Goal: Information Seeking & Learning: Check status

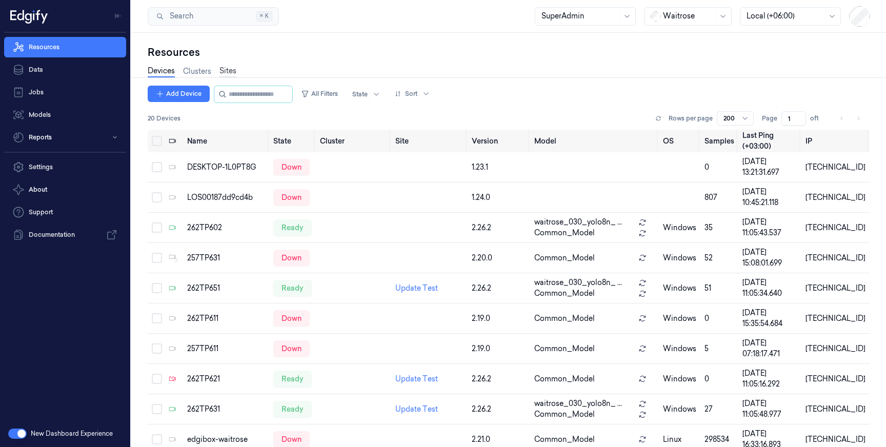
click at [231, 71] on link "Sites" at bounding box center [228, 72] width 17 height 12
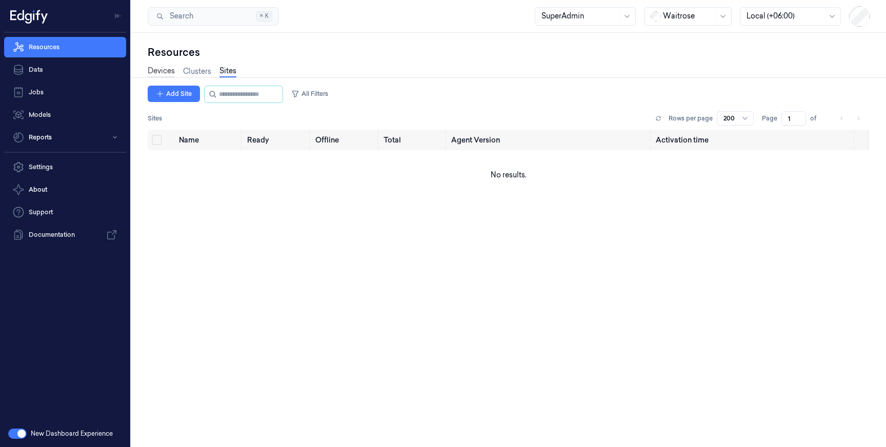
click at [156, 70] on link "Devices" at bounding box center [161, 72] width 27 height 12
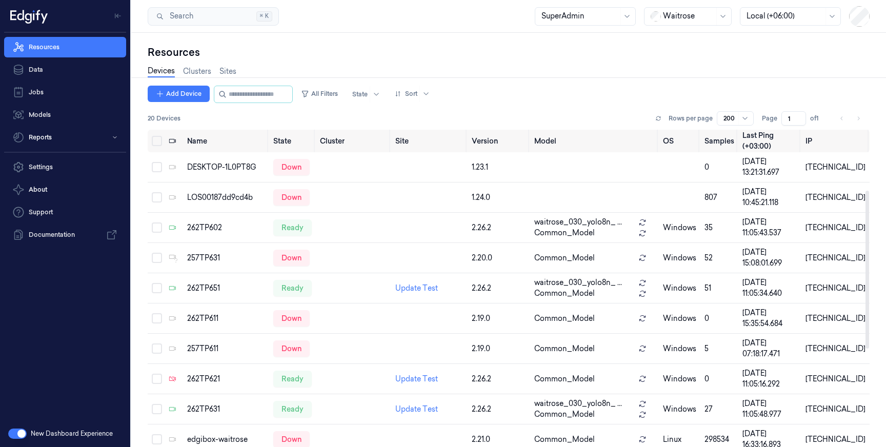
scroll to position [318, 0]
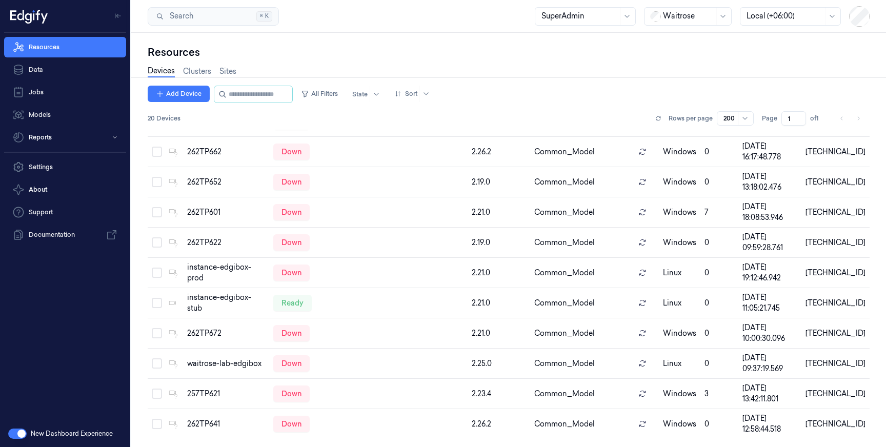
click at [862, 119] on li "pagination" at bounding box center [859, 118] width 14 height 14
click at [860, 118] on li "pagination" at bounding box center [859, 118] width 14 height 14
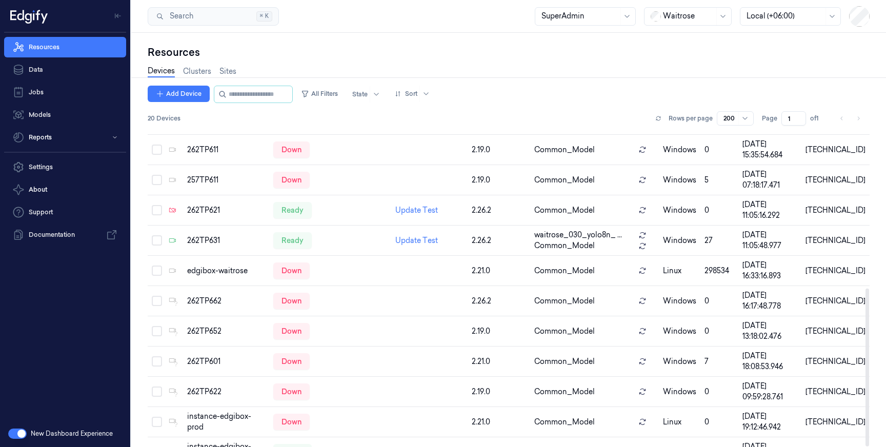
scroll to position [0, 0]
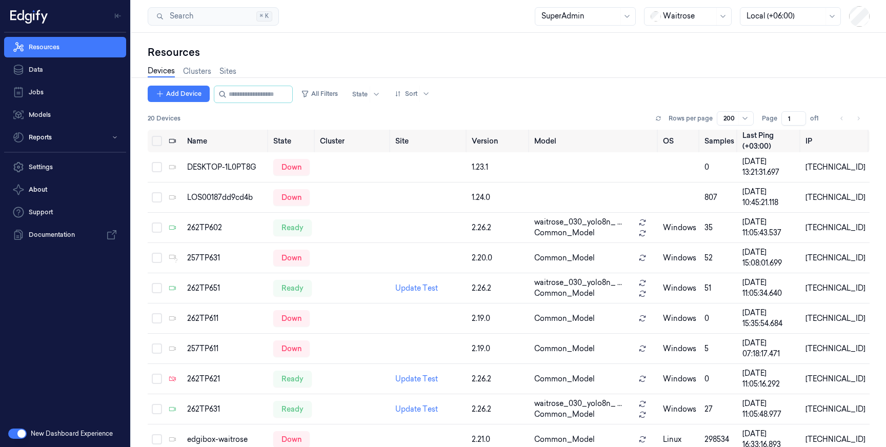
click at [717, 15] on span at bounding box center [717, 16] width 1 height 17
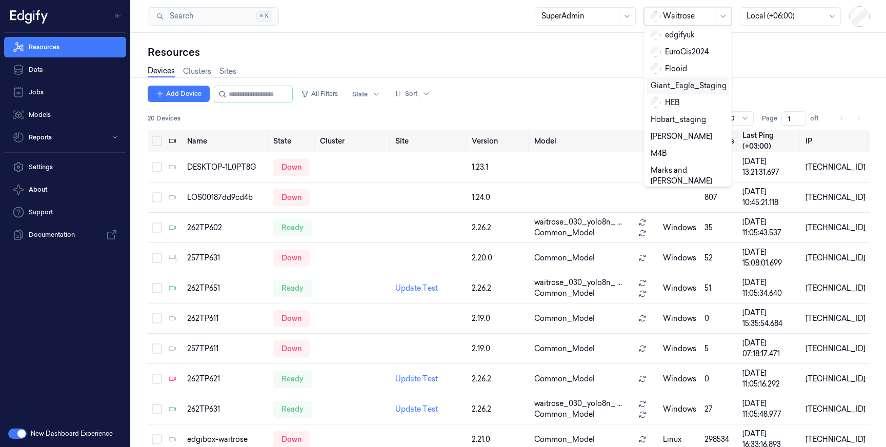
scroll to position [427, 0]
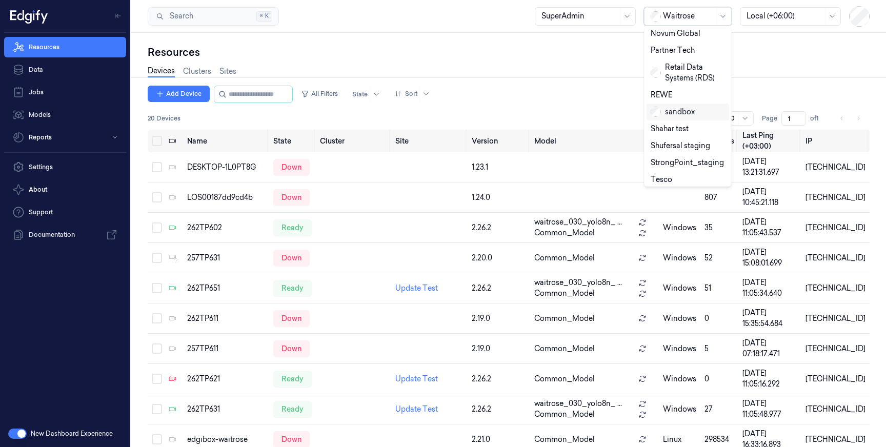
click at [789, 67] on div "Devices Clusters Sites" at bounding box center [509, 73] width 722 height 26
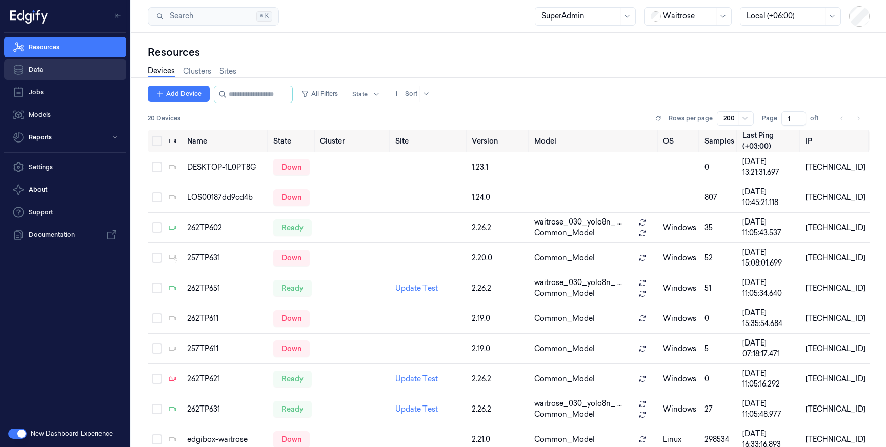
click at [54, 68] on link "Data" at bounding box center [65, 70] width 122 height 21
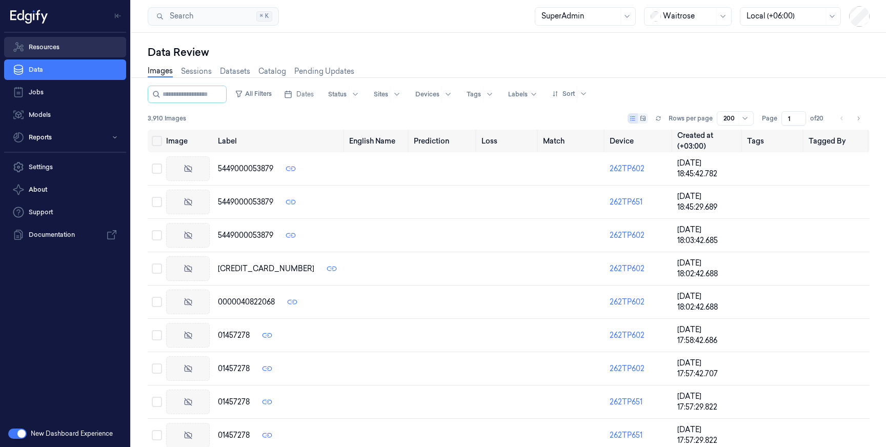
click at [53, 45] on link "Resources" at bounding box center [65, 47] width 122 height 21
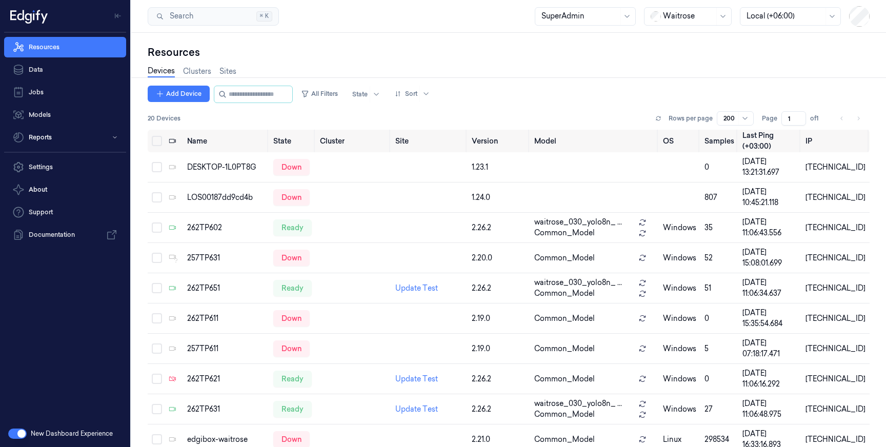
click at [485, 28] on div "Search Search... ⌘ K SuperAdmin Waitrose Local (+06:00)" at bounding box center [508, 16] width 755 height 33
click at [209, 227] on div "262TP602" at bounding box center [225, 228] width 77 height 11
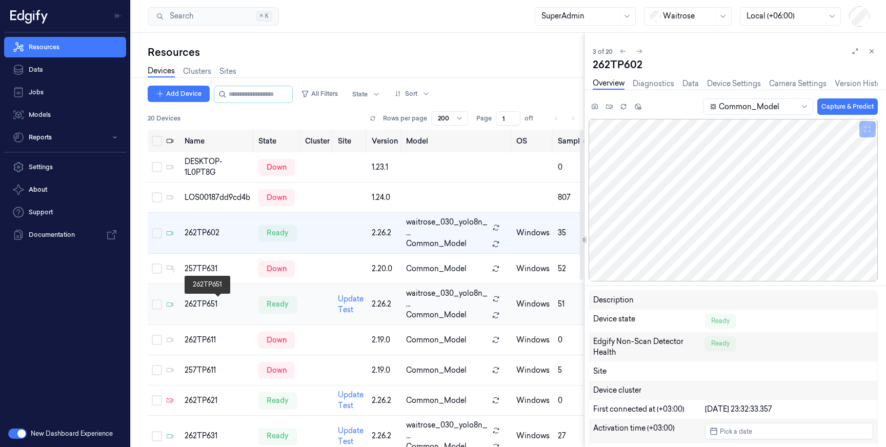
click at [207, 302] on div "262TP651" at bounding box center [218, 304] width 66 height 11
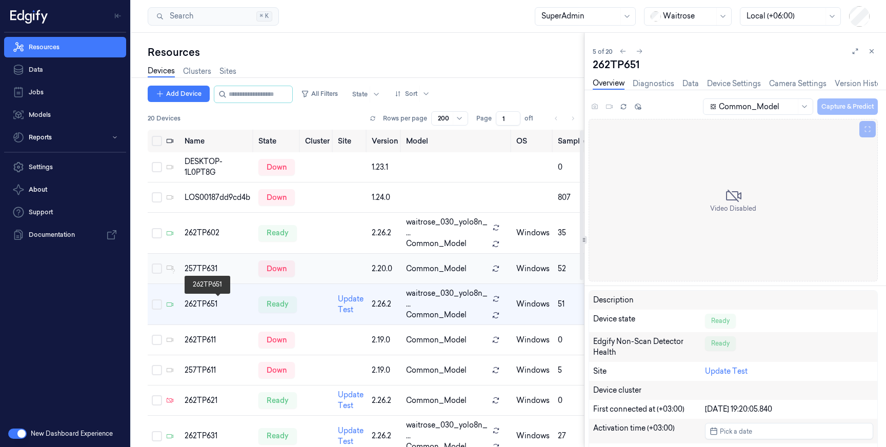
scroll to position [16, 0]
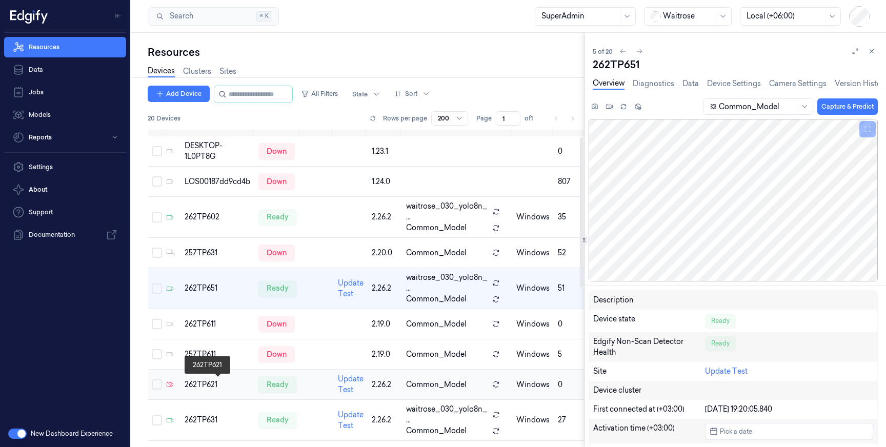
click at [202, 383] on div "262TP621" at bounding box center [218, 385] width 66 height 11
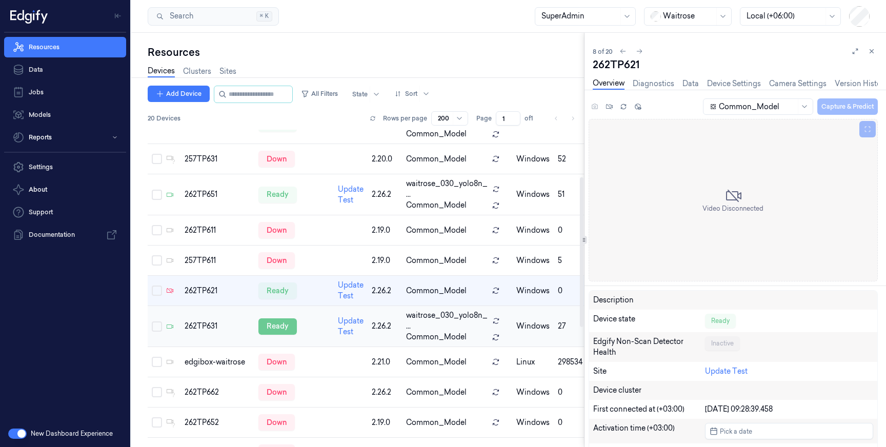
scroll to position [112, 0]
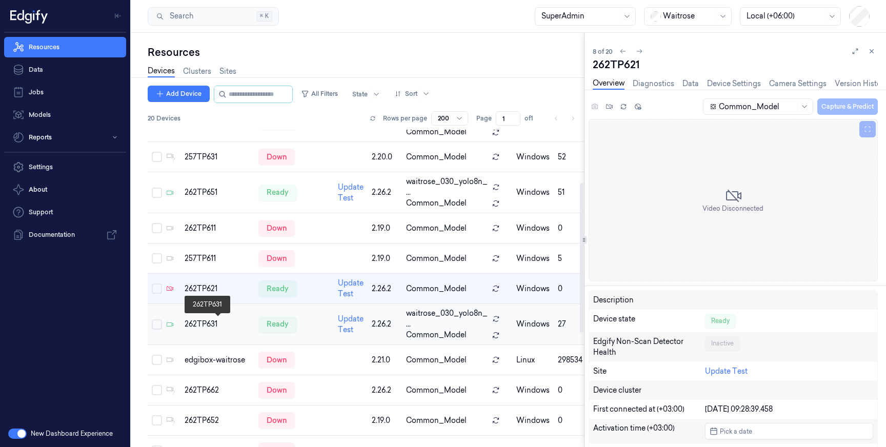
click at [209, 324] on div "262TP631" at bounding box center [218, 324] width 66 height 11
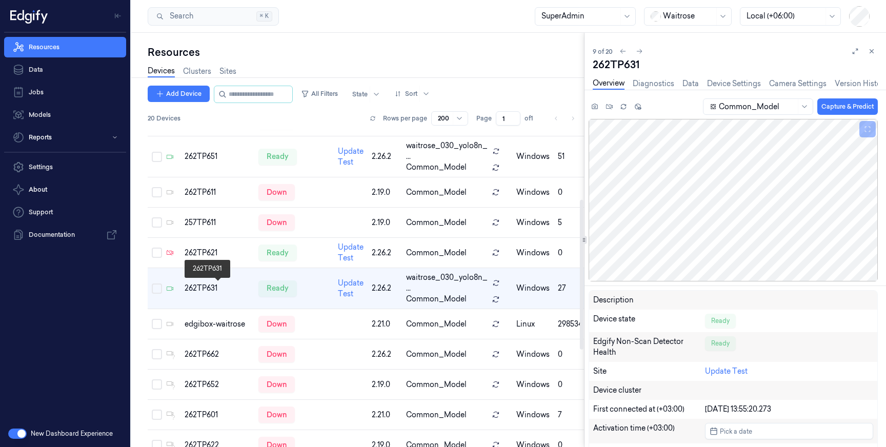
scroll to position [354, 0]
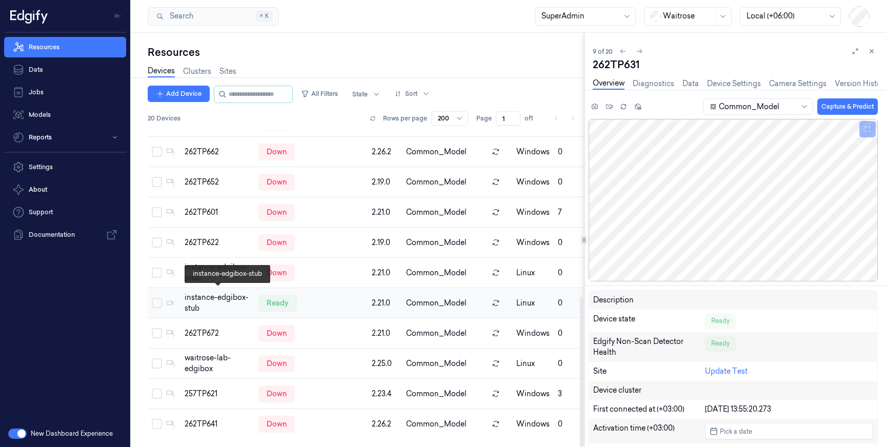
click at [198, 296] on div "instance-edgibox-stub" at bounding box center [218, 303] width 66 height 22
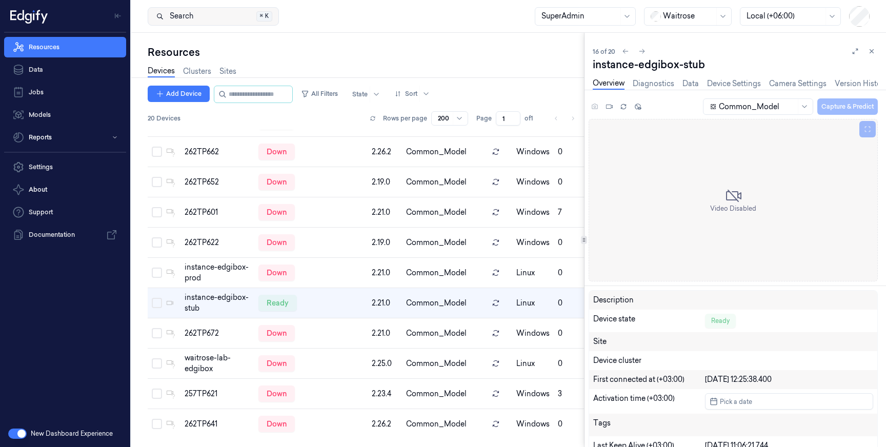
drag, startPoint x: 171, startPoint y: 15, endPoint x: 184, endPoint y: 12, distance: 13.2
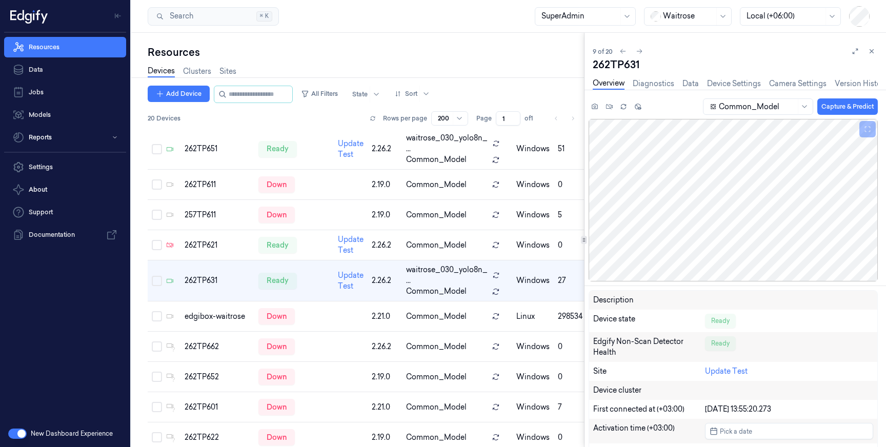
scroll to position [148, 0]
